Goal: Task Accomplishment & Management: Use online tool/utility

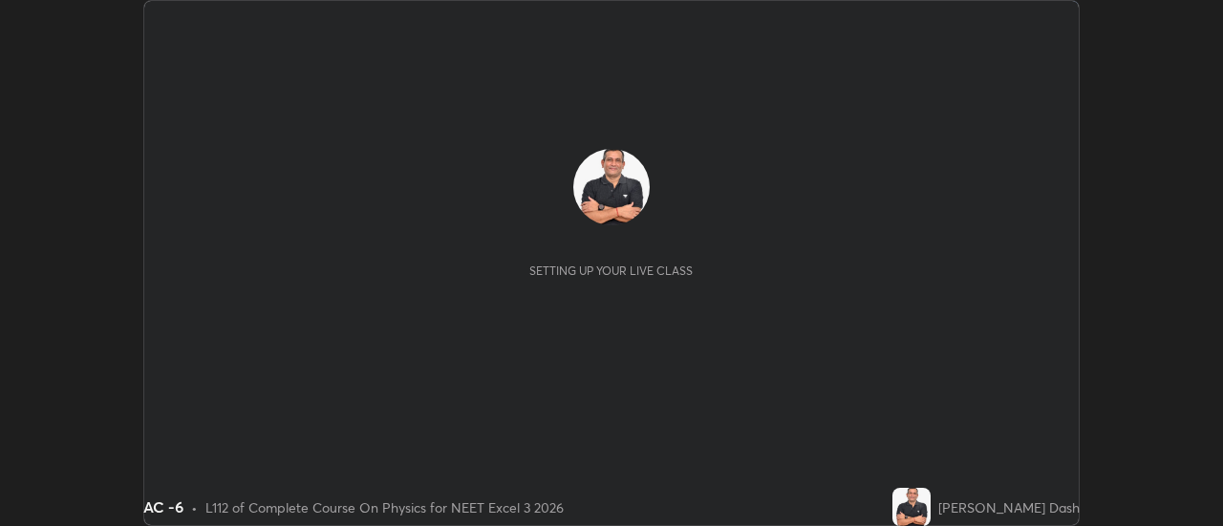
scroll to position [526, 1222]
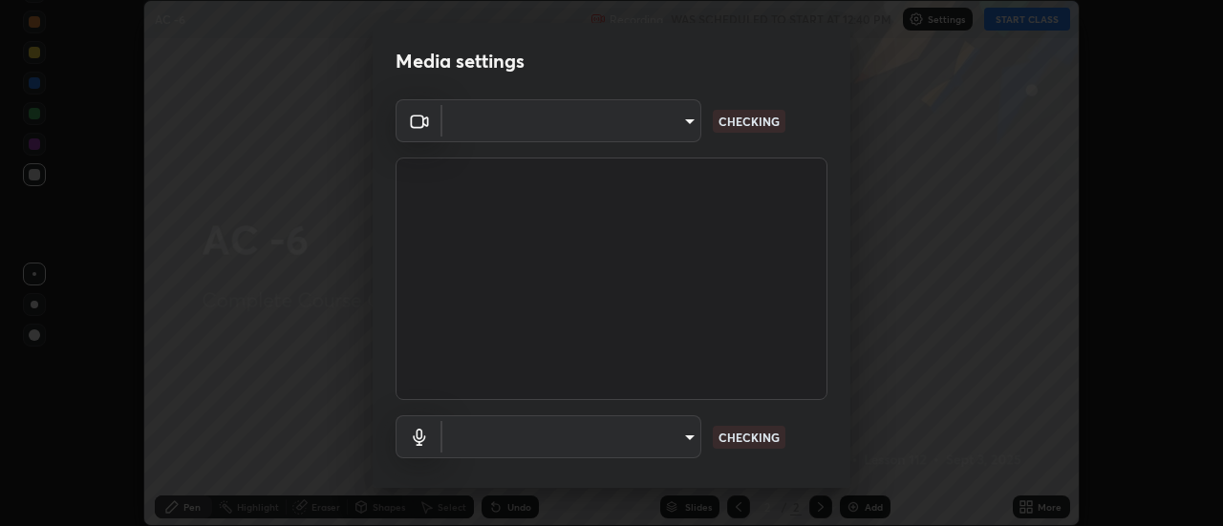
type input "cf8053163bb2f7d6ecf3d6bd7b4235d237b850a42bc303a0614f26eb784a67d0"
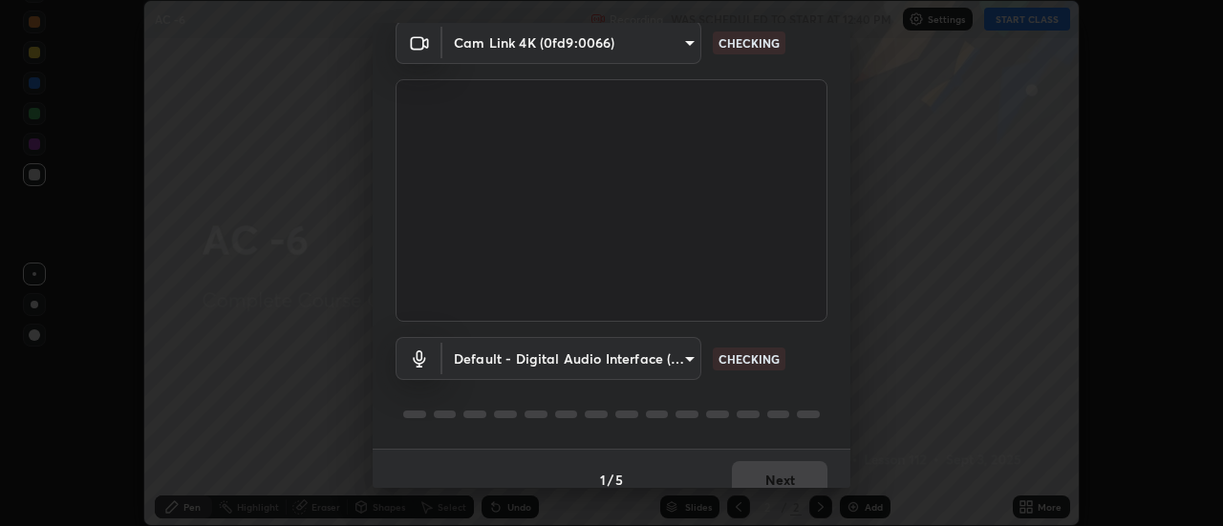
scroll to position [100, 0]
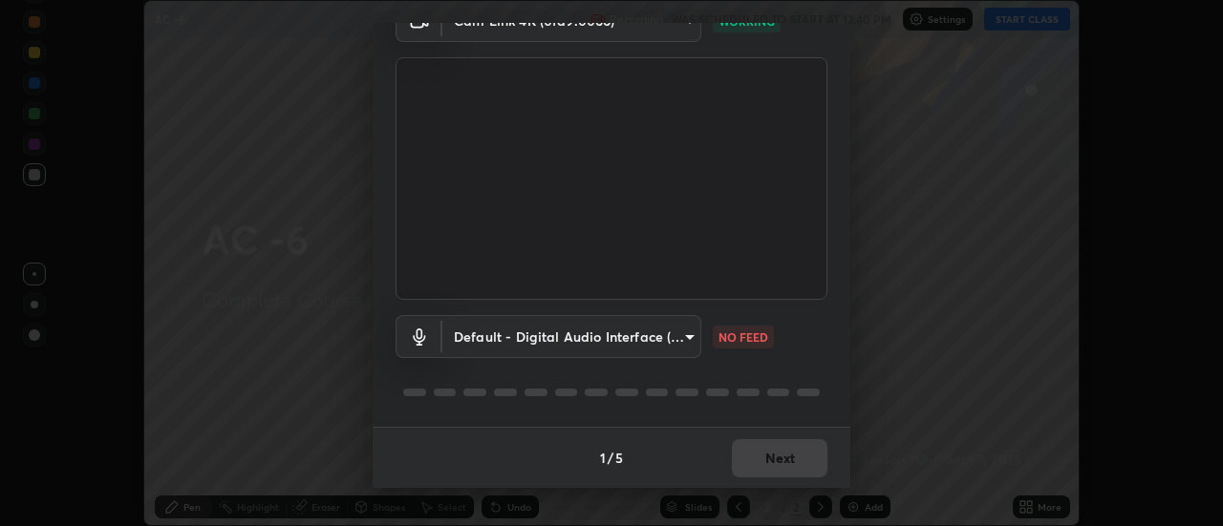
click at [684, 339] on body "Erase all AC -6 Recording WAS SCHEDULED TO START AT 12:40 PM Settings START CLA…" at bounding box center [611, 263] width 1223 height 526
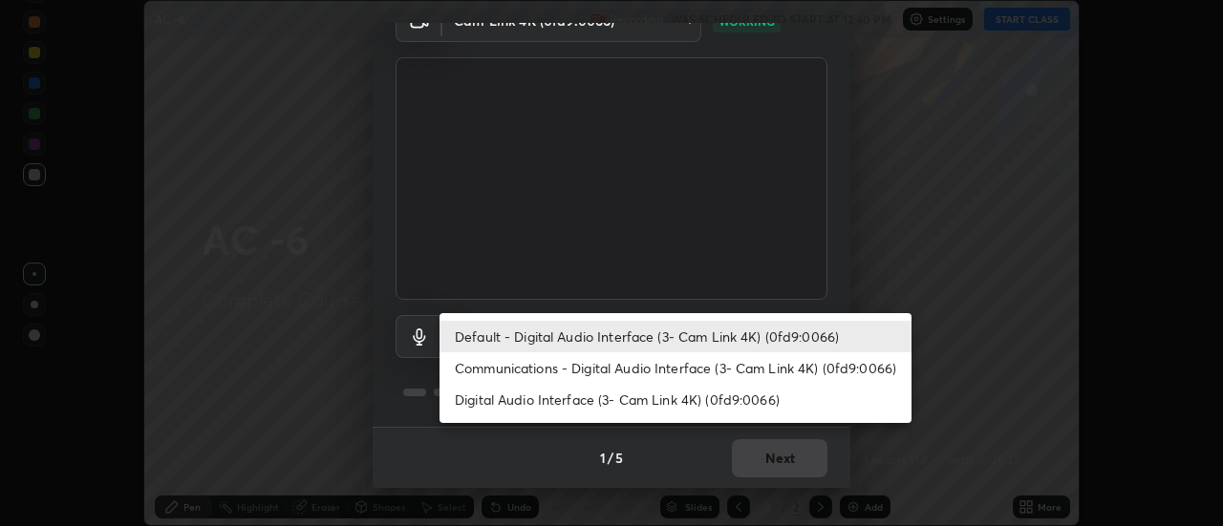
click at [708, 365] on li "Communications - Digital Audio Interface (3- Cam Link 4K) (0fd9:0066)" at bounding box center [675, 368] width 472 height 32
type input "communications"
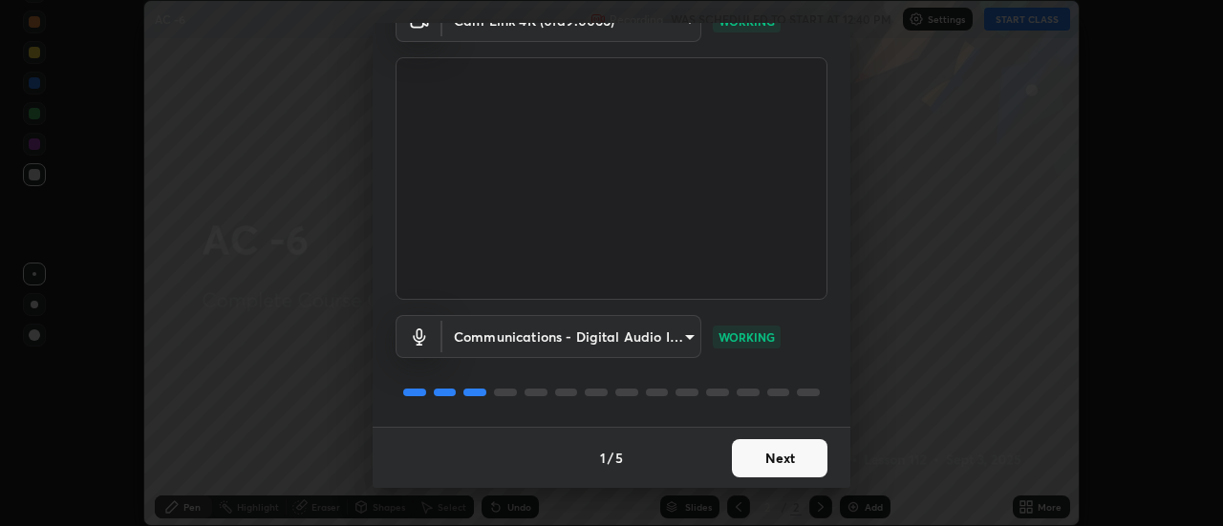
click at [779, 463] on button "Next" at bounding box center [780, 458] width 96 height 38
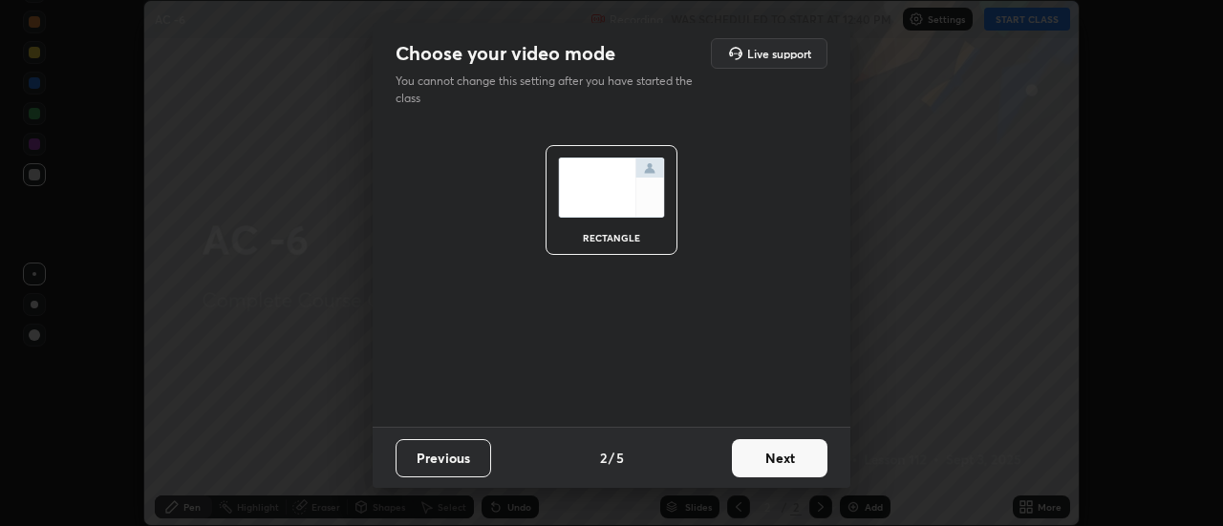
click at [785, 463] on button "Next" at bounding box center [780, 458] width 96 height 38
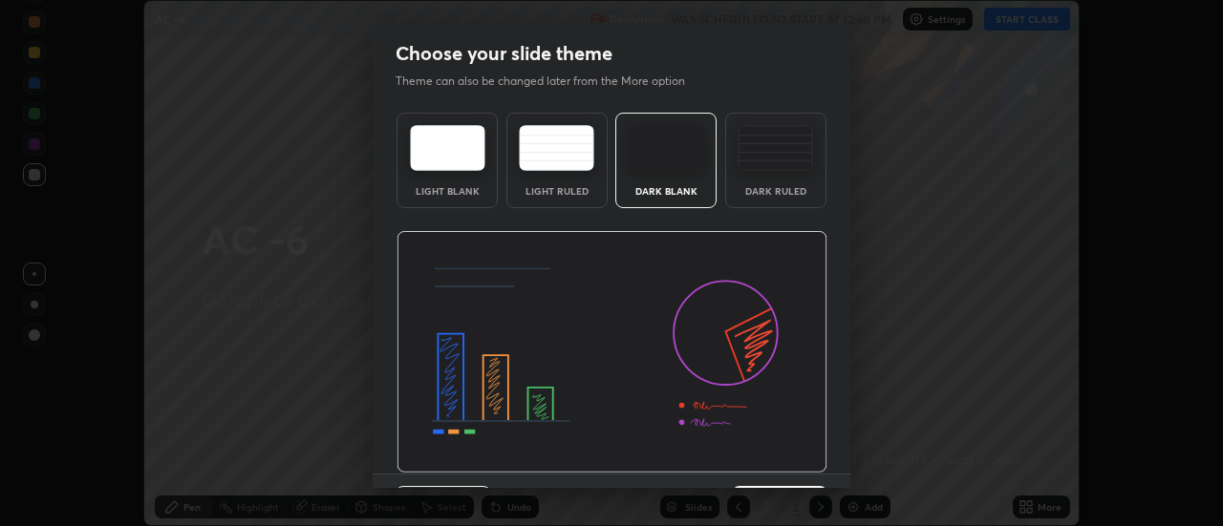
scroll to position [47, 0]
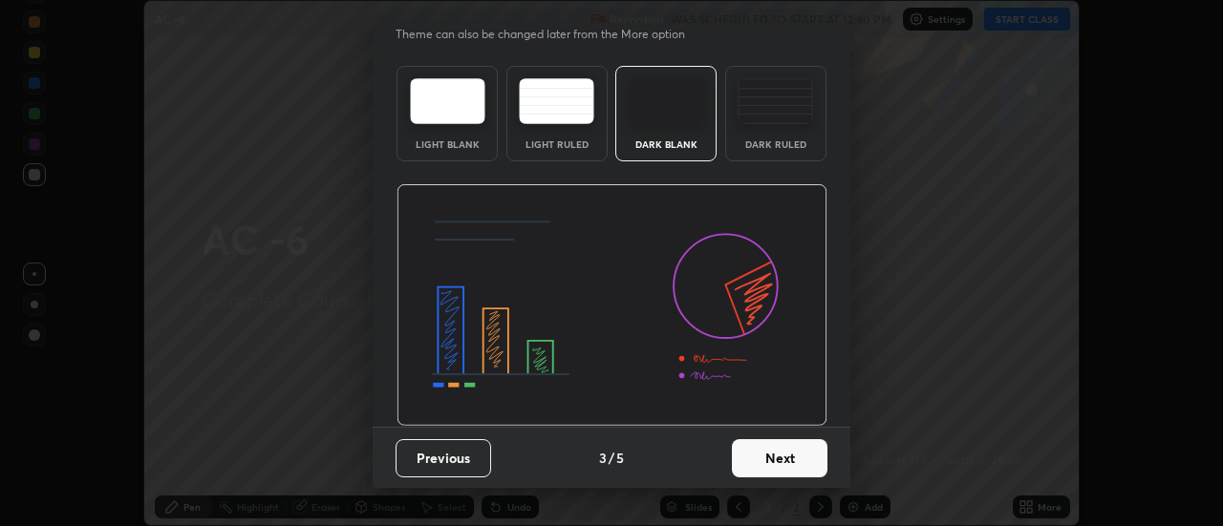
click at [789, 460] on button "Next" at bounding box center [780, 458] width 96 height 38
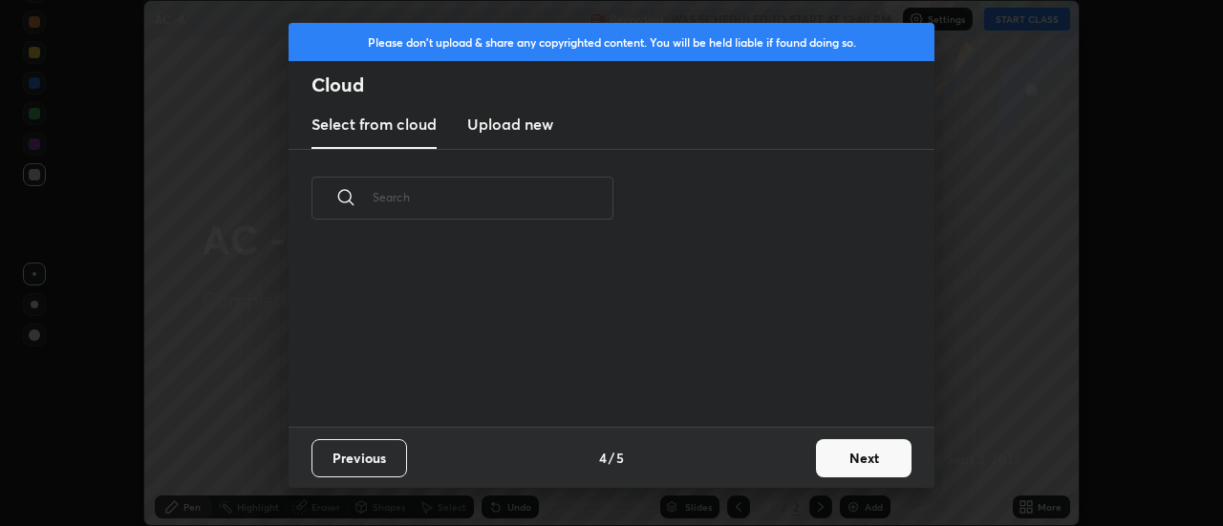
scroll to position [7, 11]
click at [846, 458] on button "Next" at bounding box center [864, 458] width 96 height 38
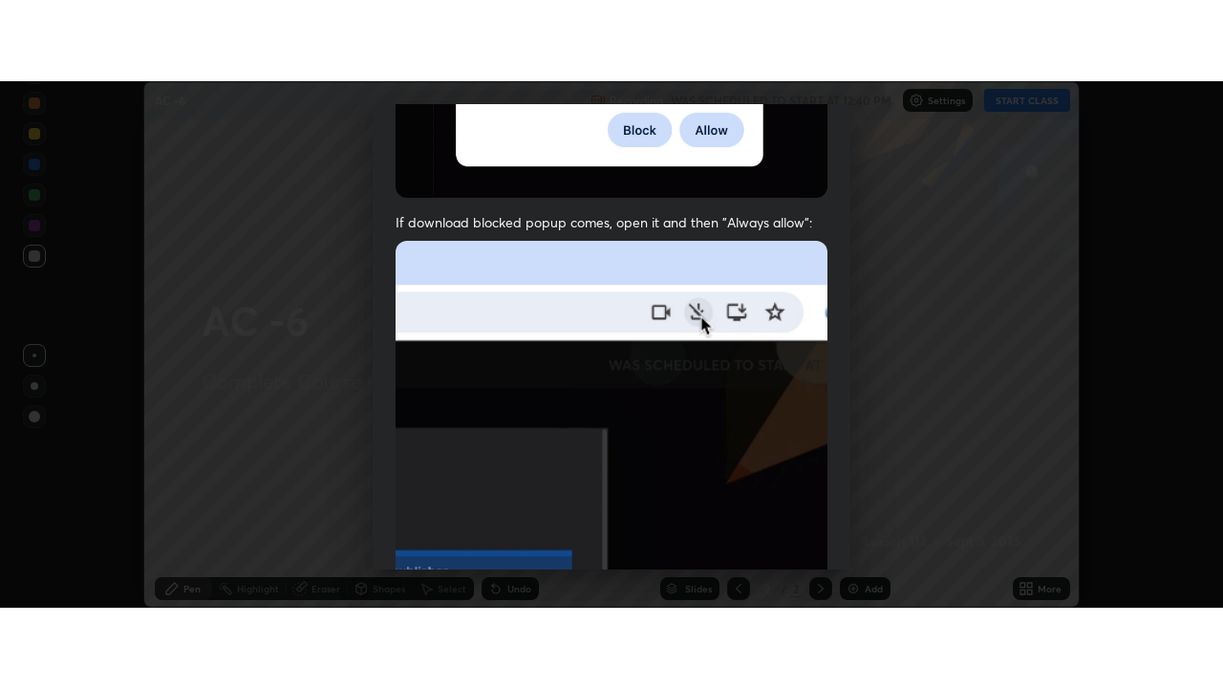
scroll to position [490, 0]
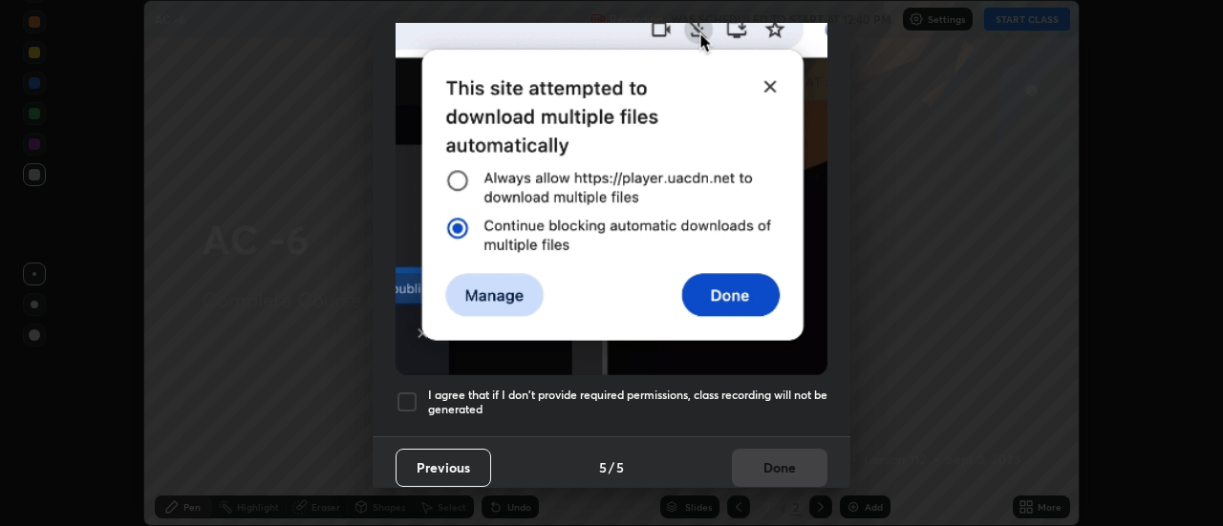
click at [414, 391] on div at bounding box center [406, 402] width 23 height 23
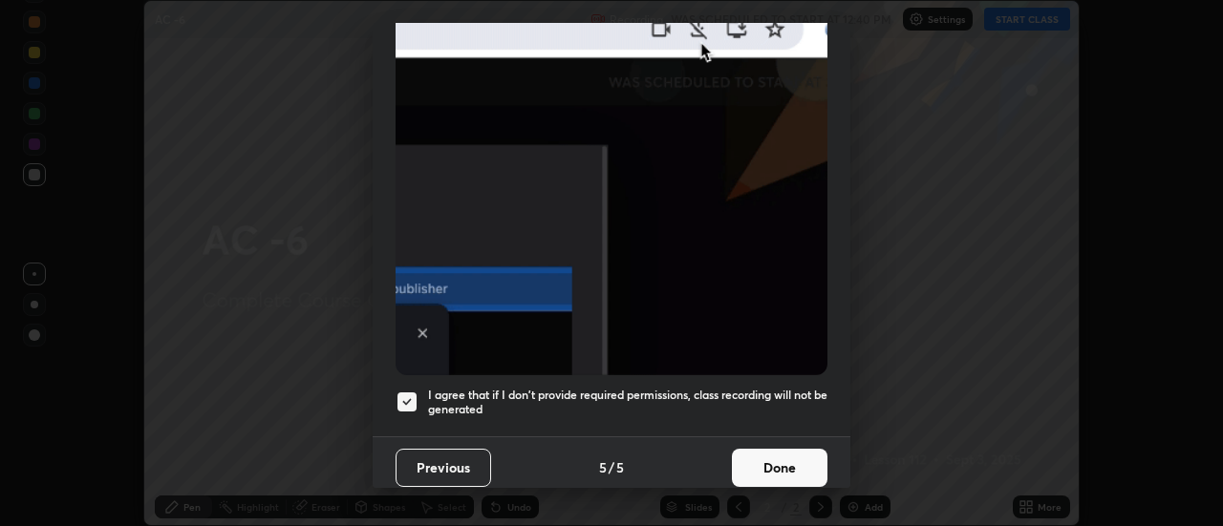
click at [772, 469] on button "Done" at bounding box center [780, 468] width 96 height 38
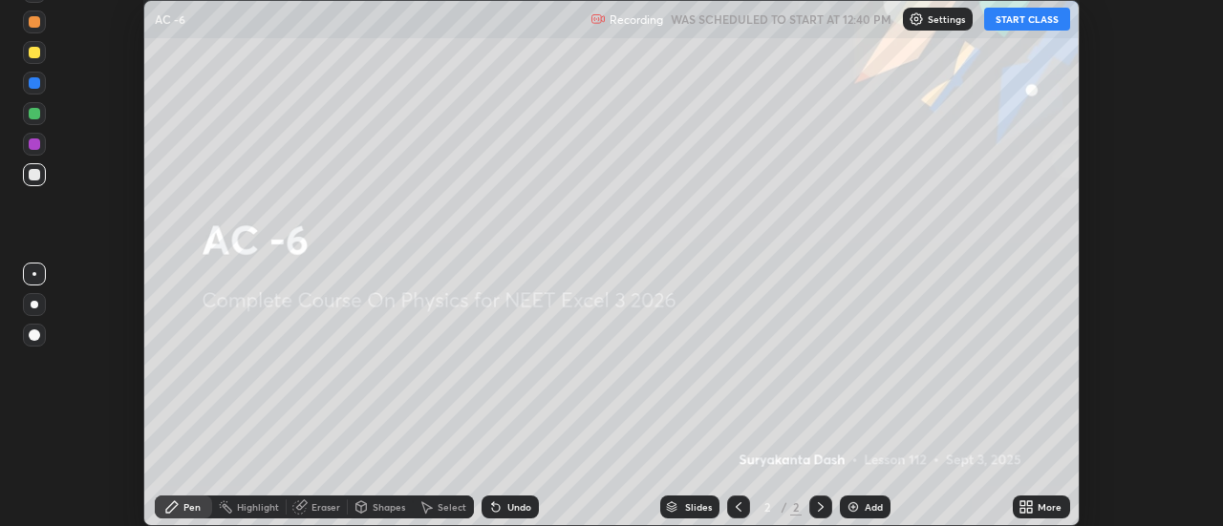
click at [858, 501] on img at bounding box center [852, 507] width 15 height 15
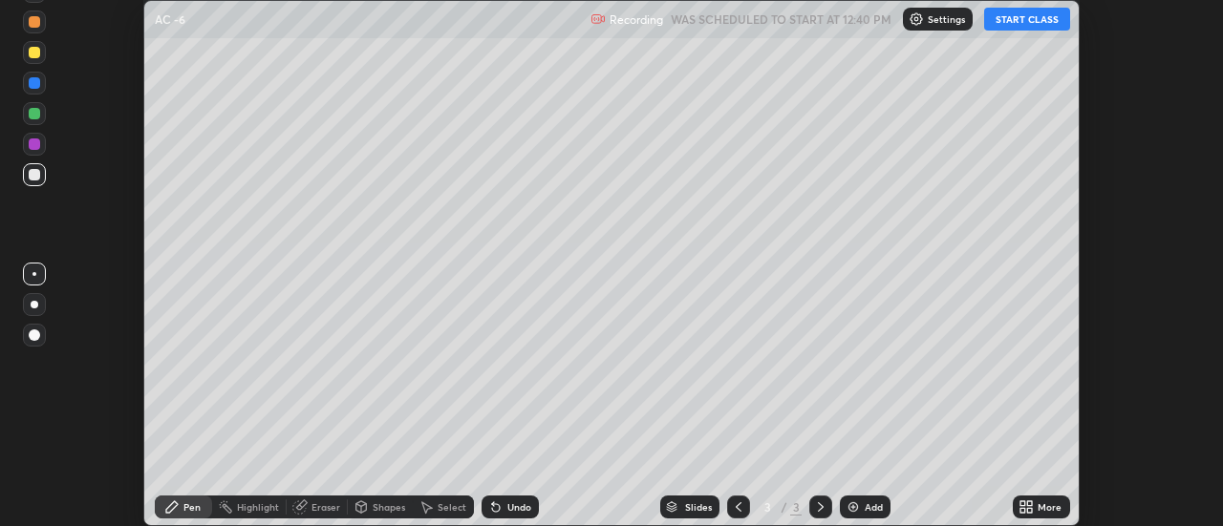
click at [1023, 503] on icon at bounding box center [1022, 503] width 5 height 5
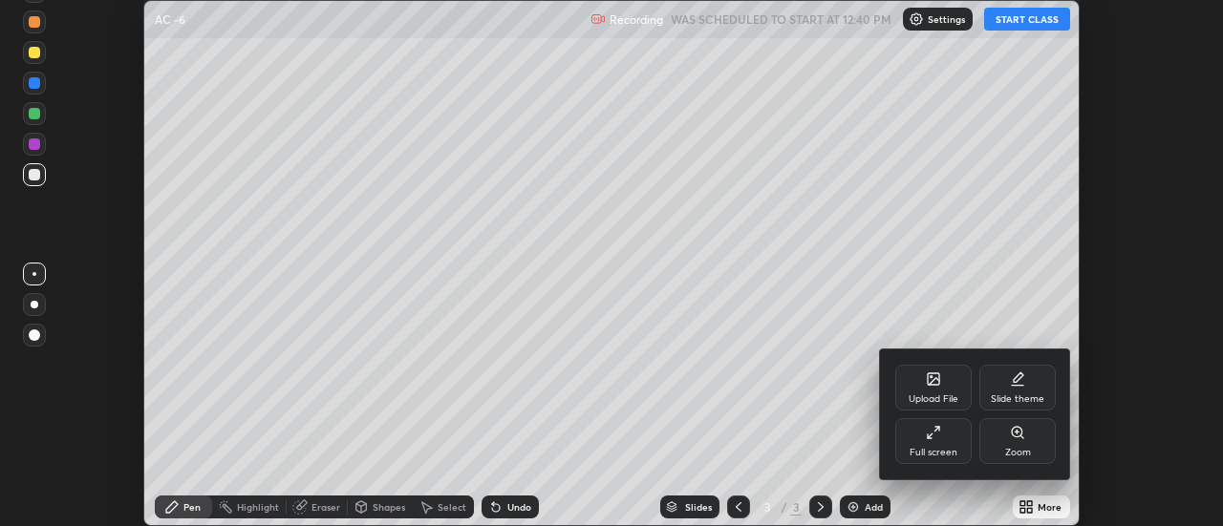
click at [950, 430] on div "Full screen" at bounding box center [933, 441] width 76 height 46
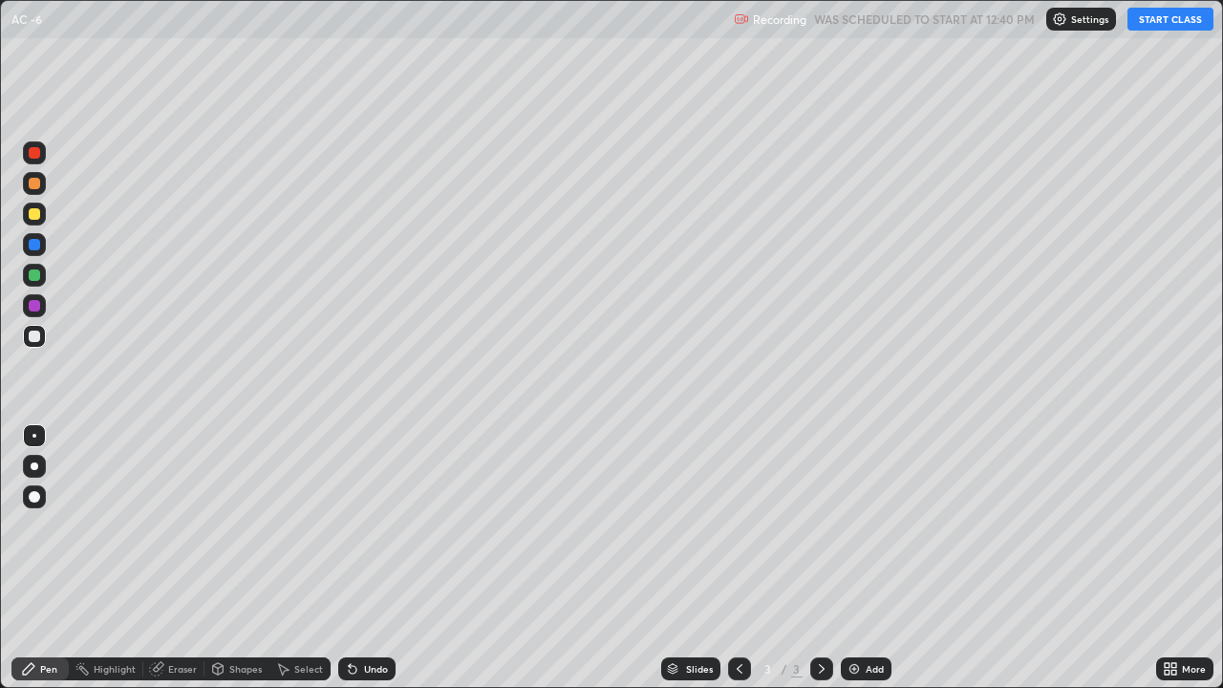
scroll to position [688, 1223]
click at [1156, 24] on button "START CLASS" at bounding box center [1170, 19] width 86 height 23
click at [38, 215] on div at bounding box center [34, 213] width 11 height 11
click at [35, 275] on div at bounding box center [34, 274] width 11 height 11
click at [353, 525] on icon at bounding box center [353, 670] width 8 height 8
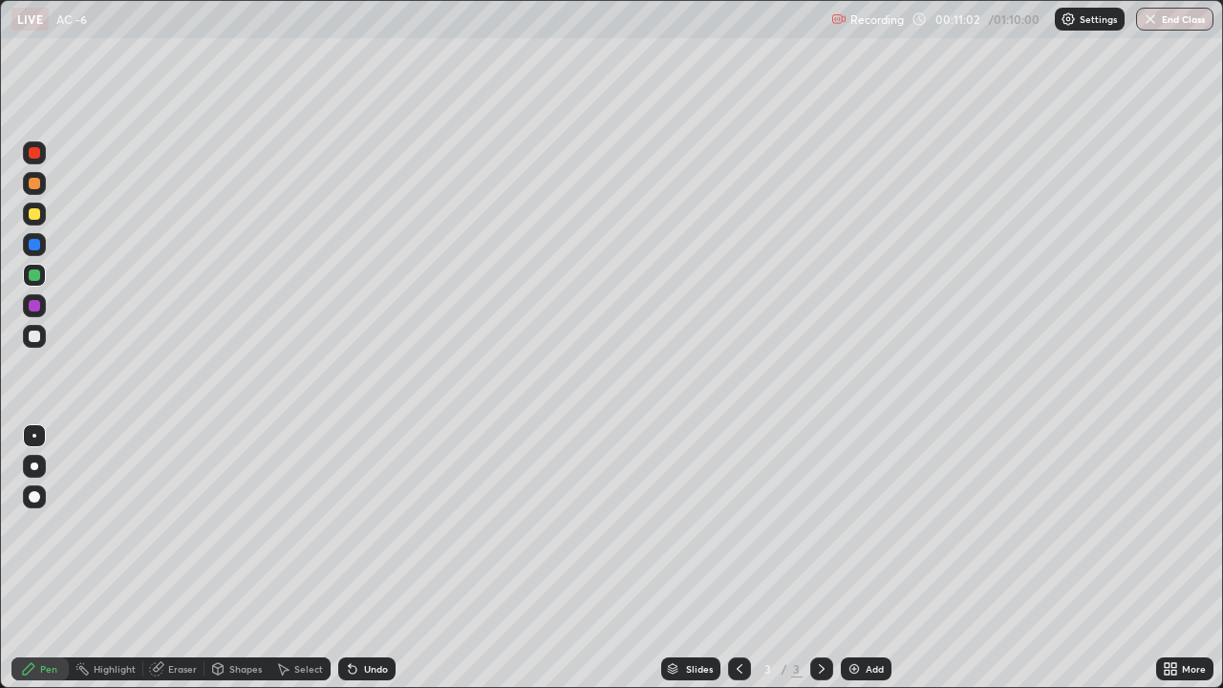
click at [362, 525] on div "Undo" at bounding box center [366, 668] width 57 height 23
click at [372, 525] on div "Undo" at bounding box center [366, 668] width 57 height 23
click at [380, 525] on div "Undo" at bounding box center [366, 668] width 57 height 23
click at [374, 525] on div "Undo" at bounding box center [376, 669] width 24 height 10
click at [820, 525] on div at bounding box center [821, 668] width 23 height 38
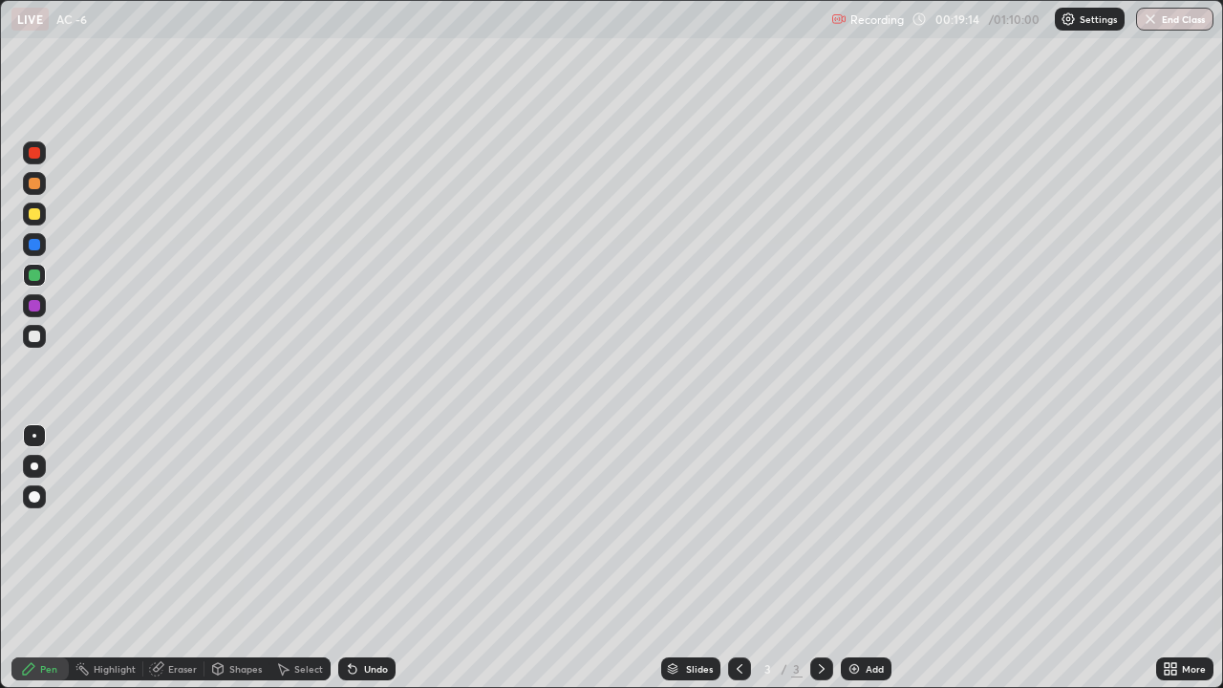
click at [857, 525] on img at bounding box center [853, 668] width 15 height 15
click at [364, 525] on div "Undo" at bounding box center [376, 669] width 24 height 10
click at [367, 525] on div "Undo" at bounding box center [376, 669] width 24 height 10
click at [737, 525] on icon at bounding box center [739, 669] width 6 height 10
click at [818, 525] on icon at bounding box center [821, 668] width 15 height 15
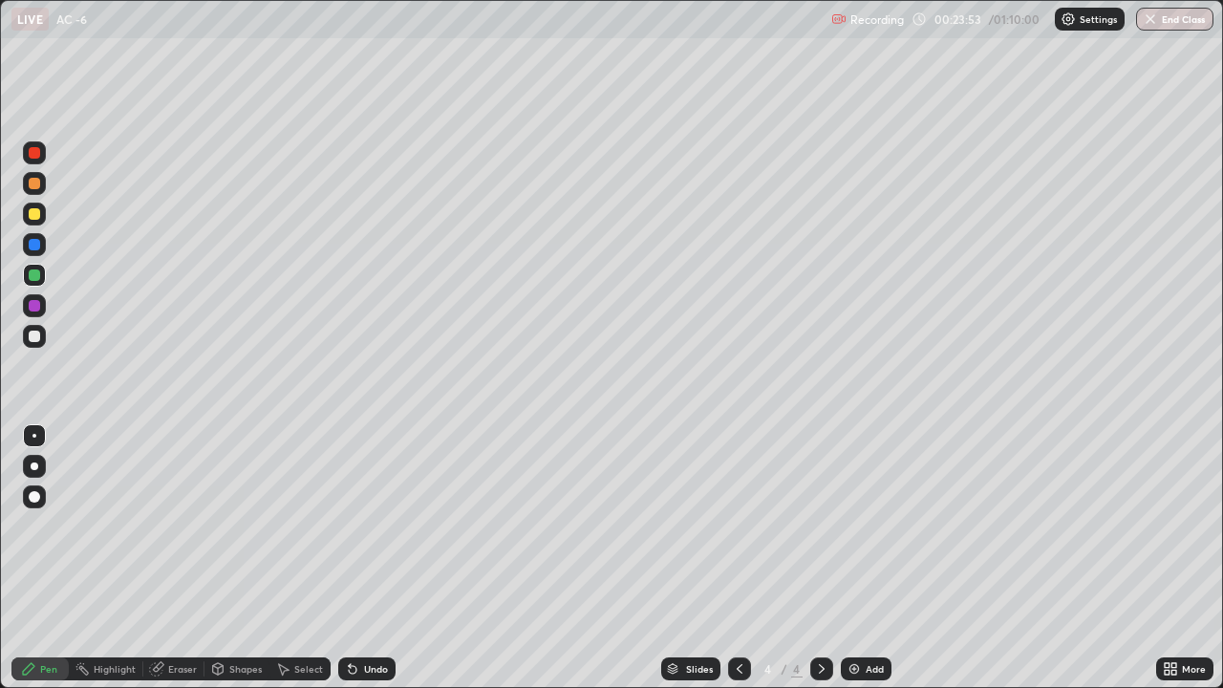
click at [745, 525] on div at bounding box center [739, 668] width 23 height 23
click at [819, 525] on icon at bounding box center [821, 668] width 15 height 15
click at [743, 525] on div at bounding box center [739, 668] width 23 height 38
click at [32, 213] on div at bounding box center [34, 213] width 11 height 11
click at [44, 277] on div at bounding box center [34, 275] width 23 height 23
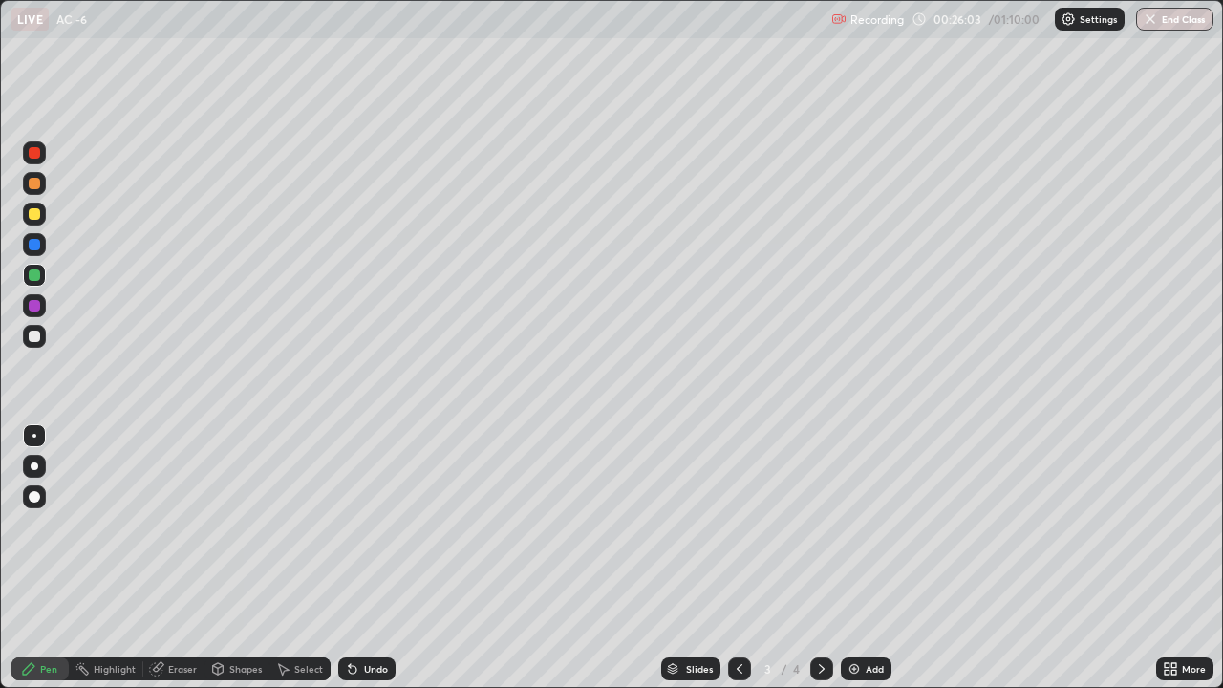
click at [814, 525] on icon at bounding box center [821, 668] width 15 height 15
click at [746, 525] on div at bounding box center [739, 668] width 23 height 23
click at [819, 525] on icon at bounding box center [821, 668] width 15 height 15
click at [380, 525] on div "Undo" at bounding box center [376, 669] width 24 height 10
click at [372, 525] on div "Undo" at bounding box center [376, 669] width 24 height 10
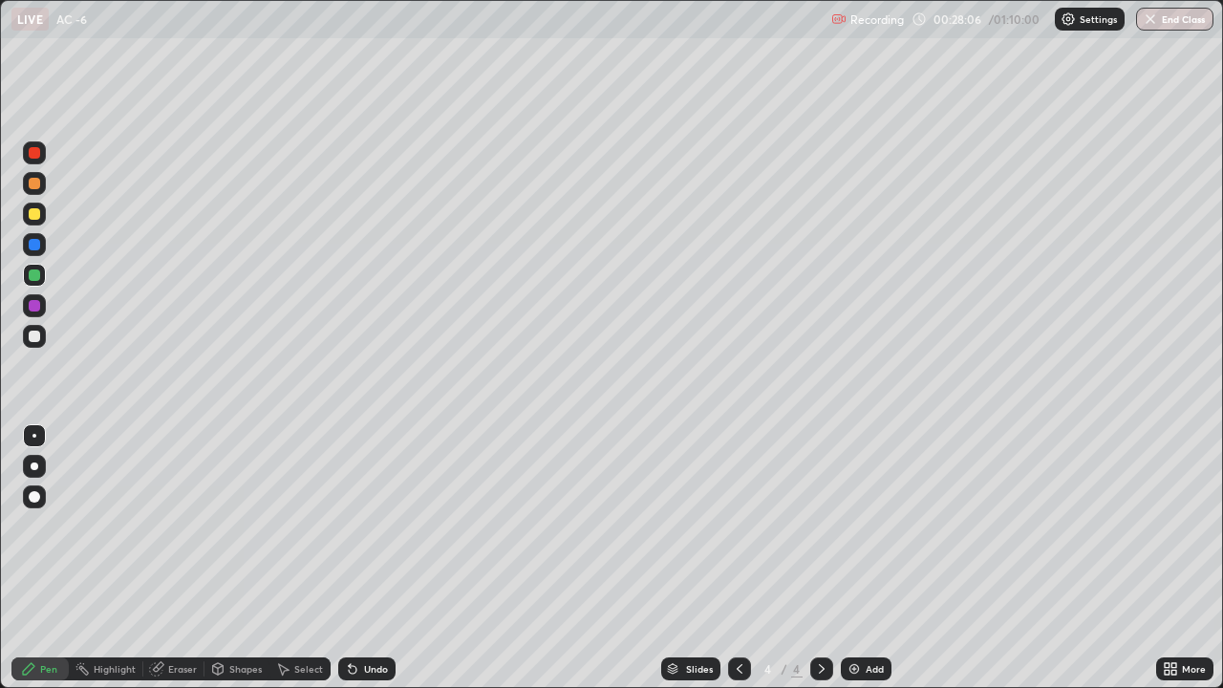
click at [375, 525] on div "Undo" at bounding box center [366, 668] width 57 height 23
click at [370, 525] on div "Undo" at bounding box center [376, 669] width 24 height 10
click at [369, 525] on div "Undo" at bounding box center [376, 669] width 24 height 10
click at [380, 525] on div "Undo" at bounding box center [366, 668] width 57 height 23
click at [737, 525] on icon at bounding box center [739, 668] width 15 height 15
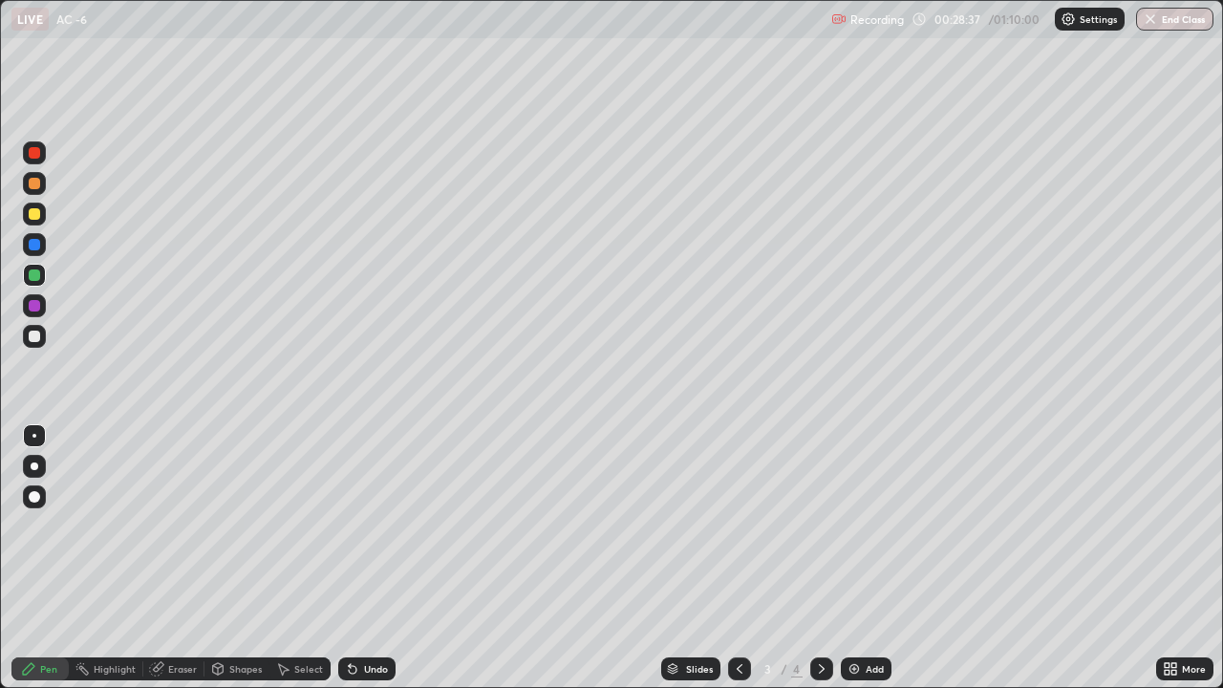
click at [822, 525] on icon at bounding box center [821, 668] width 15 height 15
click at [737, 525] on icon at bounding box center [739, 668] width 15 height 15
click at [815, 525] on icon at bounding box center [821, 668] width 15 height 15
click at [372, 525] on div "Undo" at bounding box center [376, 669] width 24 height 10
click at [365, 525] on div "Undo" at bounding box center [366, 668] width 57 height 23
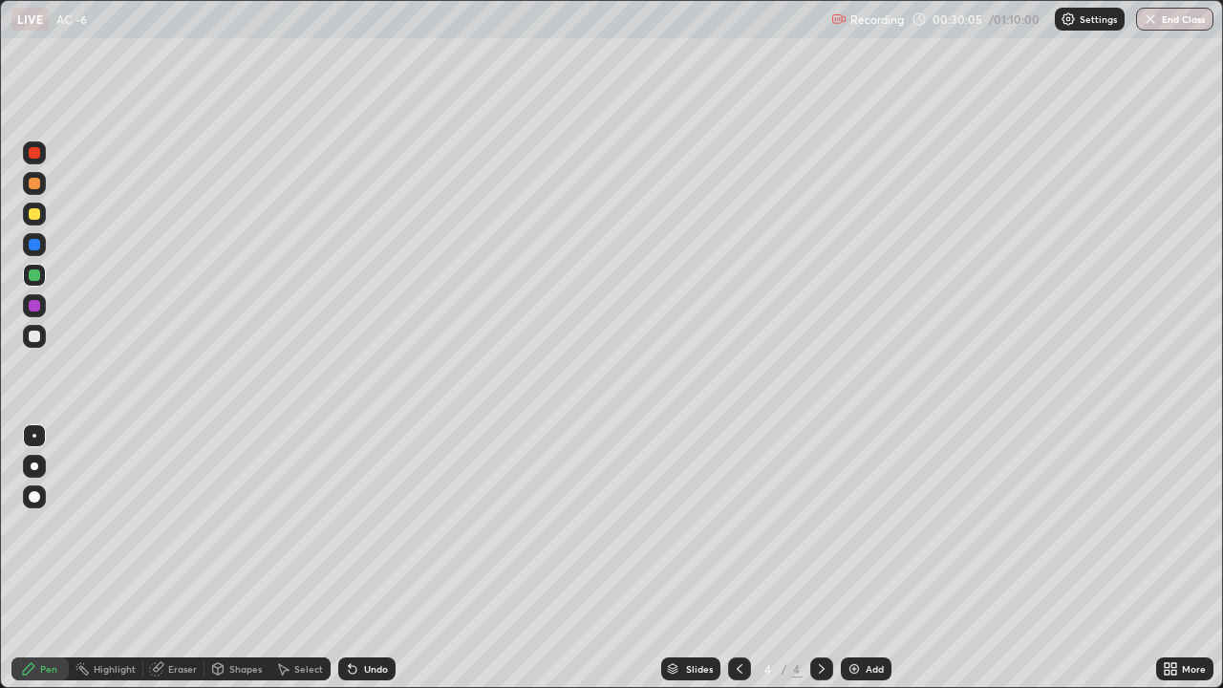
click at [366, 525] on div "Undo" at bounding box center [366, 668] width 57 height 23
click at [370, 525] on div "Undo" at bounding box center [366, 668] width 57 height 23
click at [367, 525] on div "Undo" at bounding box center [366, 668] width 57 height 23
click at [735, 525] on icon at bounding box center [739, 668] width 15 height 15
click at [821, 525] on icon at bounding box center [821, 668] width 15 height 15
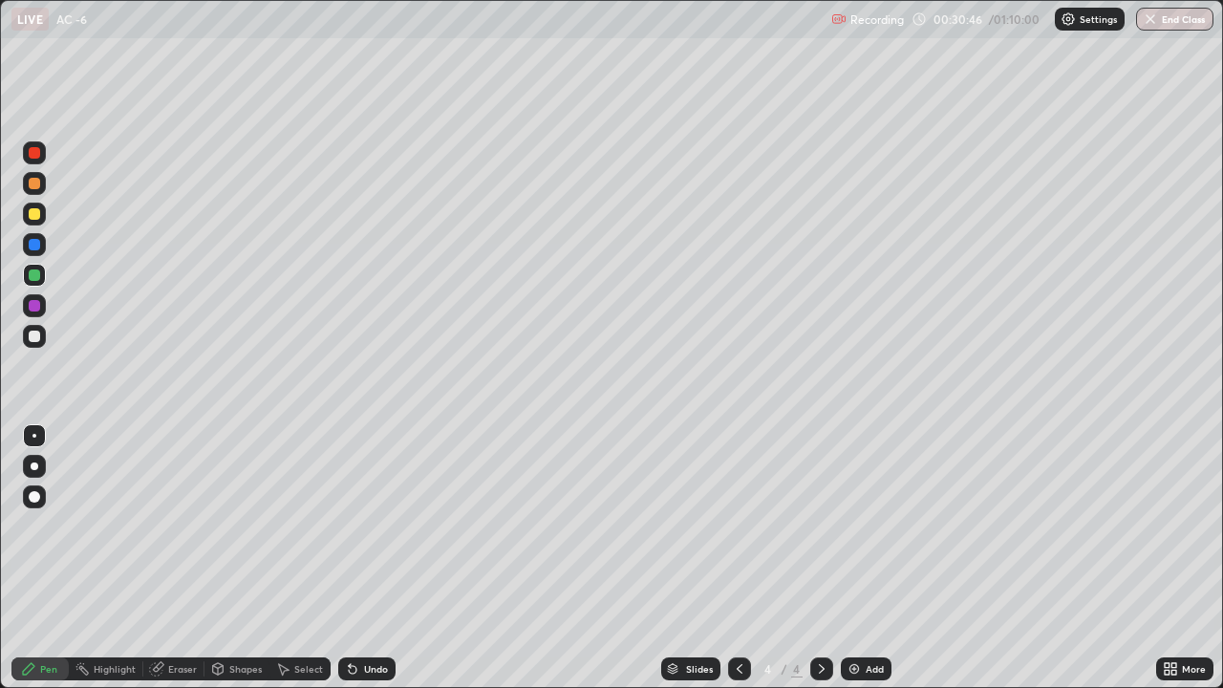
click at [737, 525] on icon at bounding box center [739, 668] width 15 height 15
click at [819, 525] on icon at bounding box center [821, 668] width 15 height 15
click at [742, 525] on div at bounding box center [739, 668] width 23 height 23
click at [820, 525] on icon at bounding box center [821, 668] width 15 height 15
click at [738, 525] on div at bounding box center [739, 668] width 23 height 23
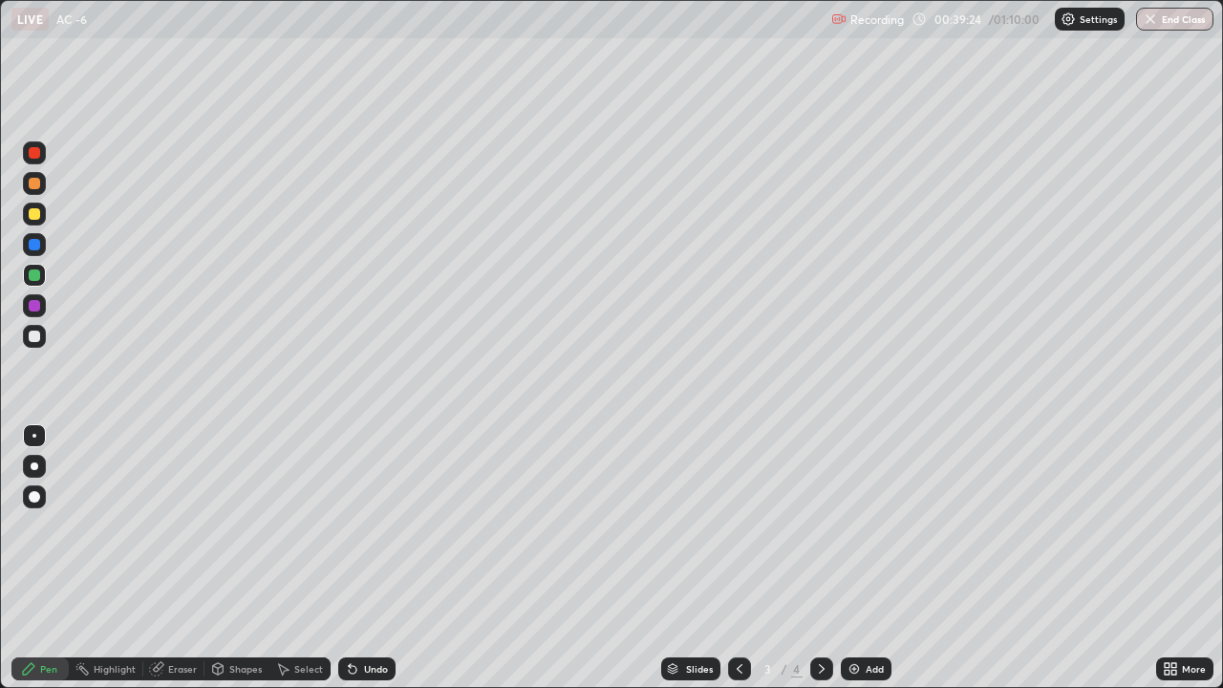
click at [819, 525] on icon at bounding box center [822, 669] width 6 height 10
click at [42, 303] on div at bounding box center [34, 305] width 23 height 23
click at [862, 525] on div "Add" at bounding box center [865, 668] width 51 height 23
click at [44, 213] on div at bounding box center [34, 213] width 23 height 23
click at [366, 525] on div "Undo" at bounding box center [366, 668] width 57 height 23
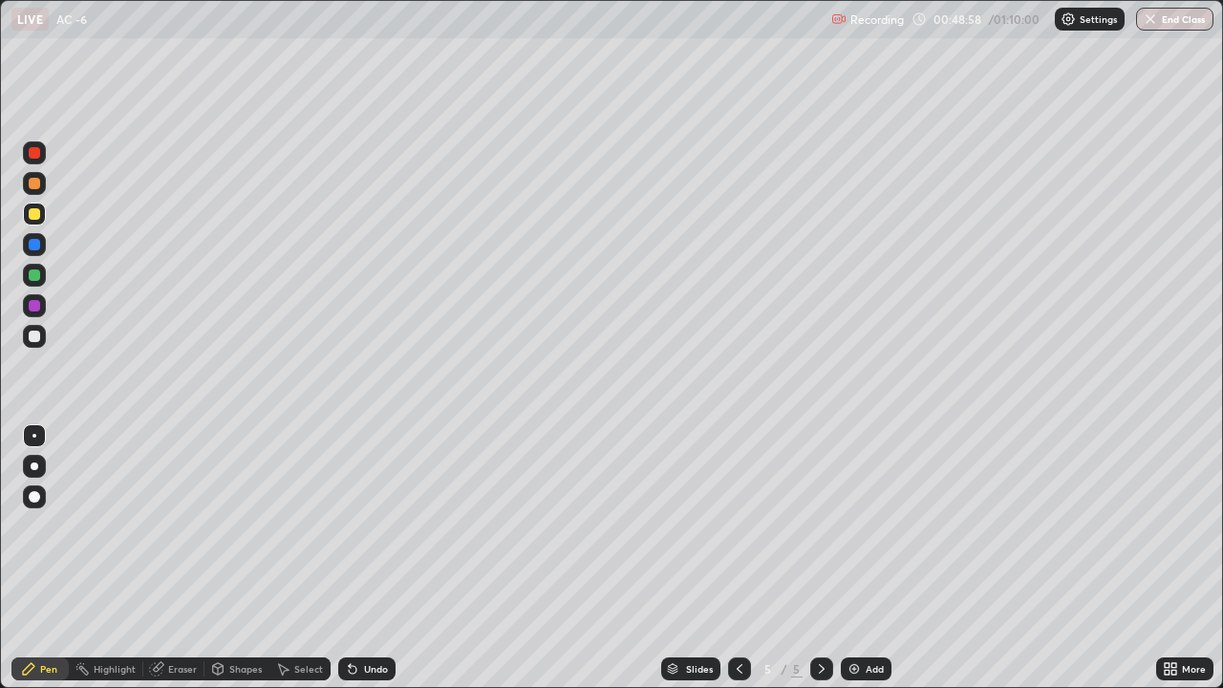
click at [364, 525] on div "Undo" at bounding box center [376, 669] width 24 height 10
click at [351, 525] on icon at bounding box center [353, 670] width 8 height 8
click at [359, 525] on div "Undo" at bounding box center [366, 668] width 57 height 23
click at [350, 525] on icon at bounding box center [353, 670] width 8 height 8
click at [360, 525] on div "Undo" at bounding box center [366, 668] width 57 height 23
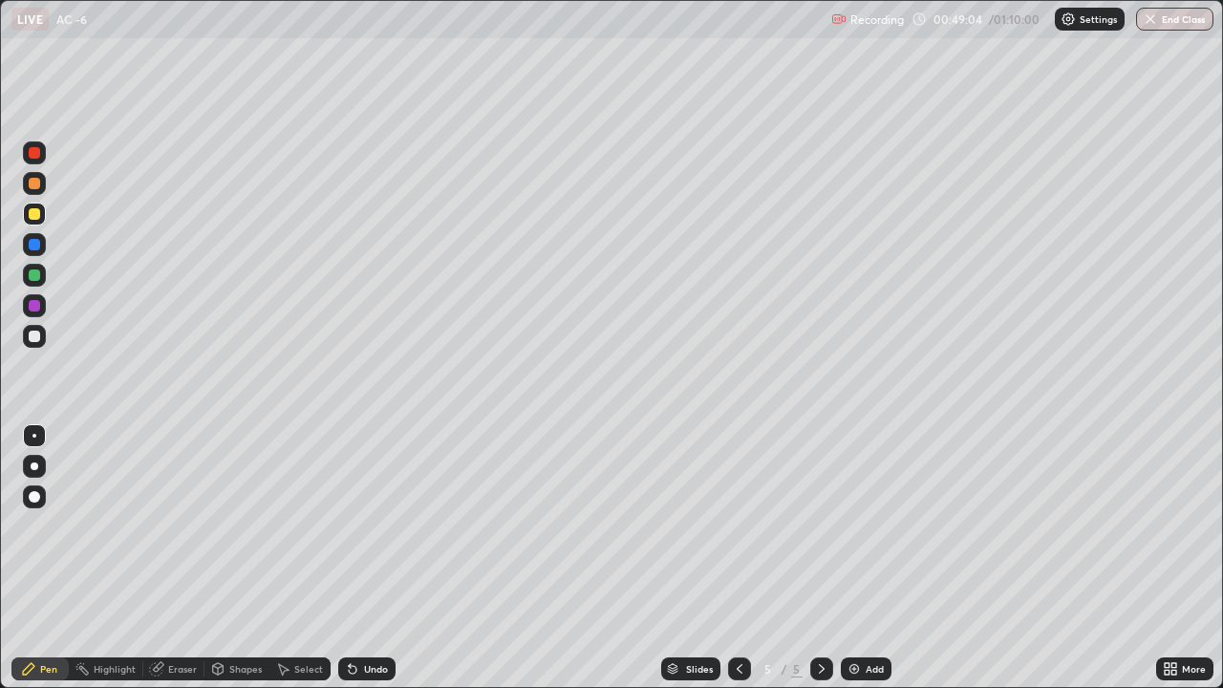
click at [366, 525] on div "Undo" at bounding box center [376, 669] width 24 height 10
click at [350, 525] on icon at bounding box center [353, 670] width 8 height 8
click at [358, 525] on div "Undo" at bounding box center [366, 668] width 57 height 23
click at [381, 525] on div "Undo" at bounding box center [376, 669] width 24 height 10
click at [376, 525] on div "Undo" at bounding box center [376, 669] width 24 height 10
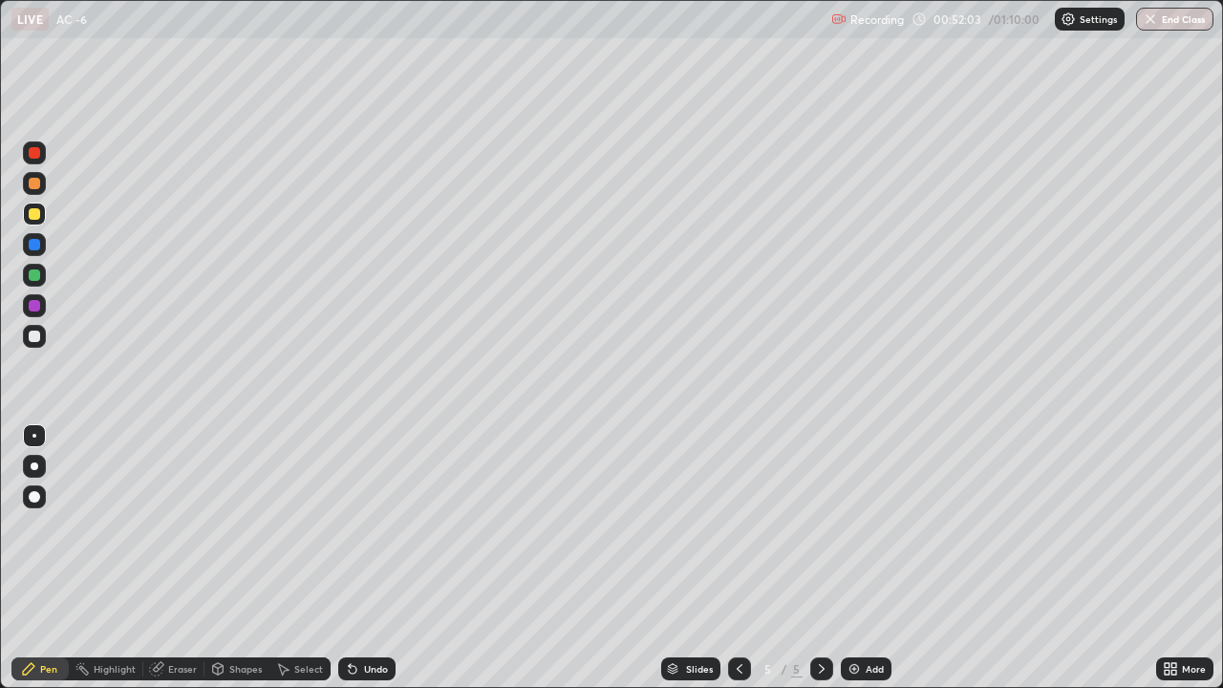
click at [372, 525] on div "Undo" at bounding box center [376, 669] width 24 height 10
click at [44, 273] on div at bounding box center [34, 275] width 23 height 23
click at [1164, 20] on button "End Class" at bounding box center [1175, 19] width 75 height 23
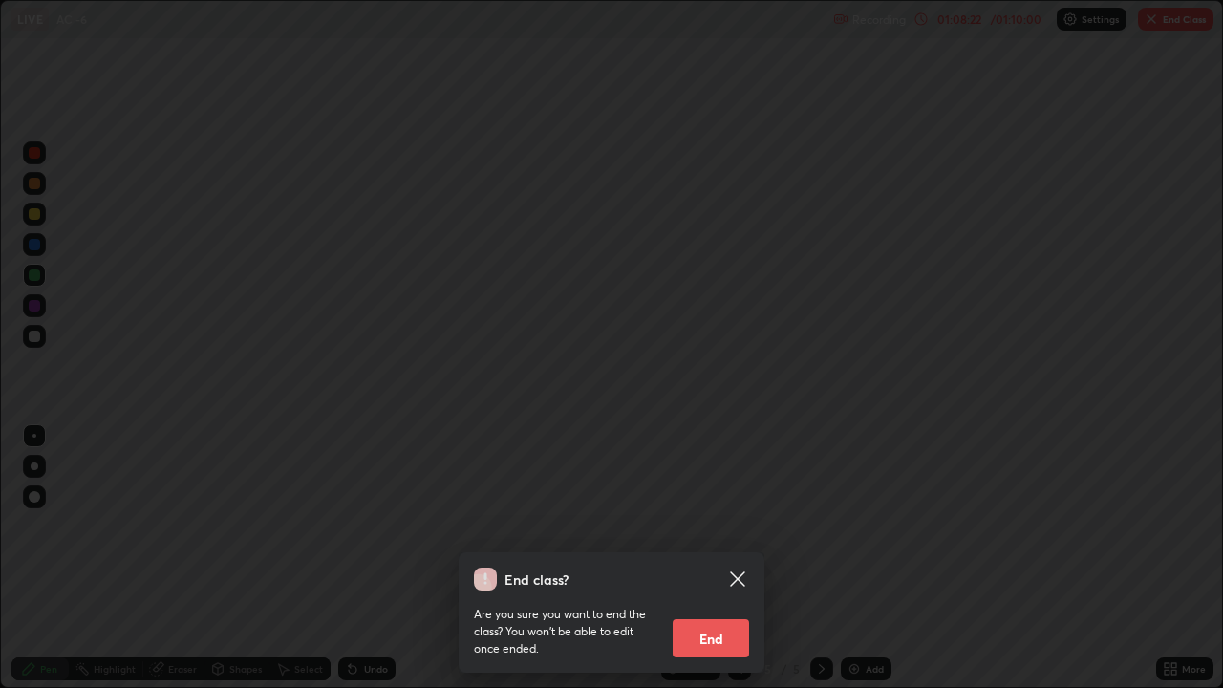
click at [719, 525] on button "End" at bounding box center [710, 638] width 76 height 38
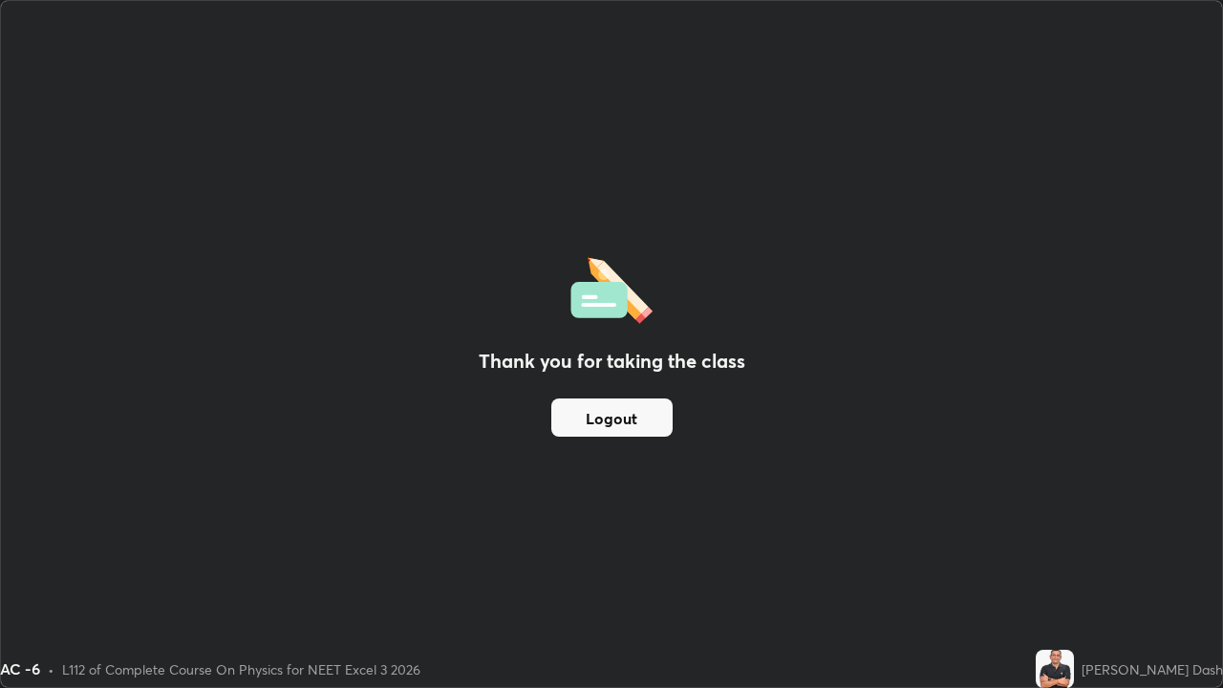
click at [637, 423] on button "Logout" at bounding box center [611, 417] width 121 height 38
click at [638, 412] on button "Logout" at bounding box center [611, 417] width 121 height 38
